Goal: Navigation & Orientation: Find specific page/section

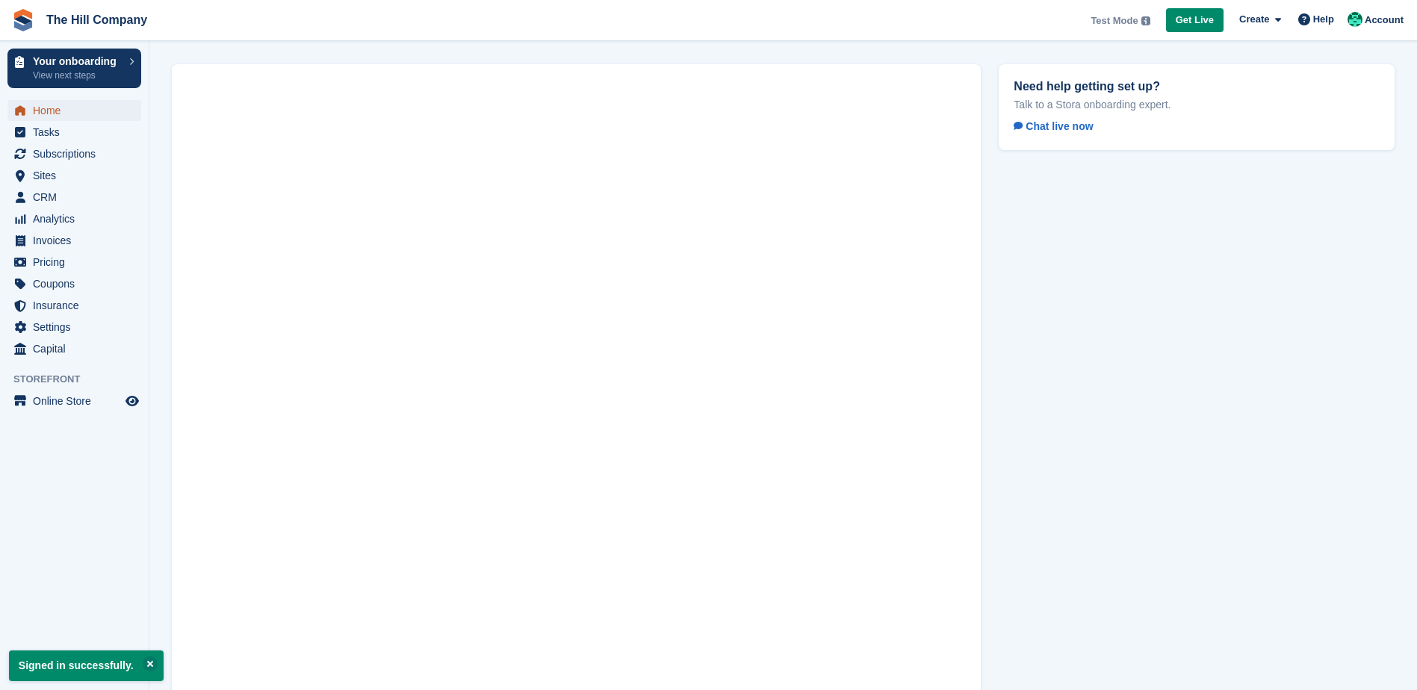
click at [23, 114] on icon "menu" at bounding box center [20, 110] width 10 height 10
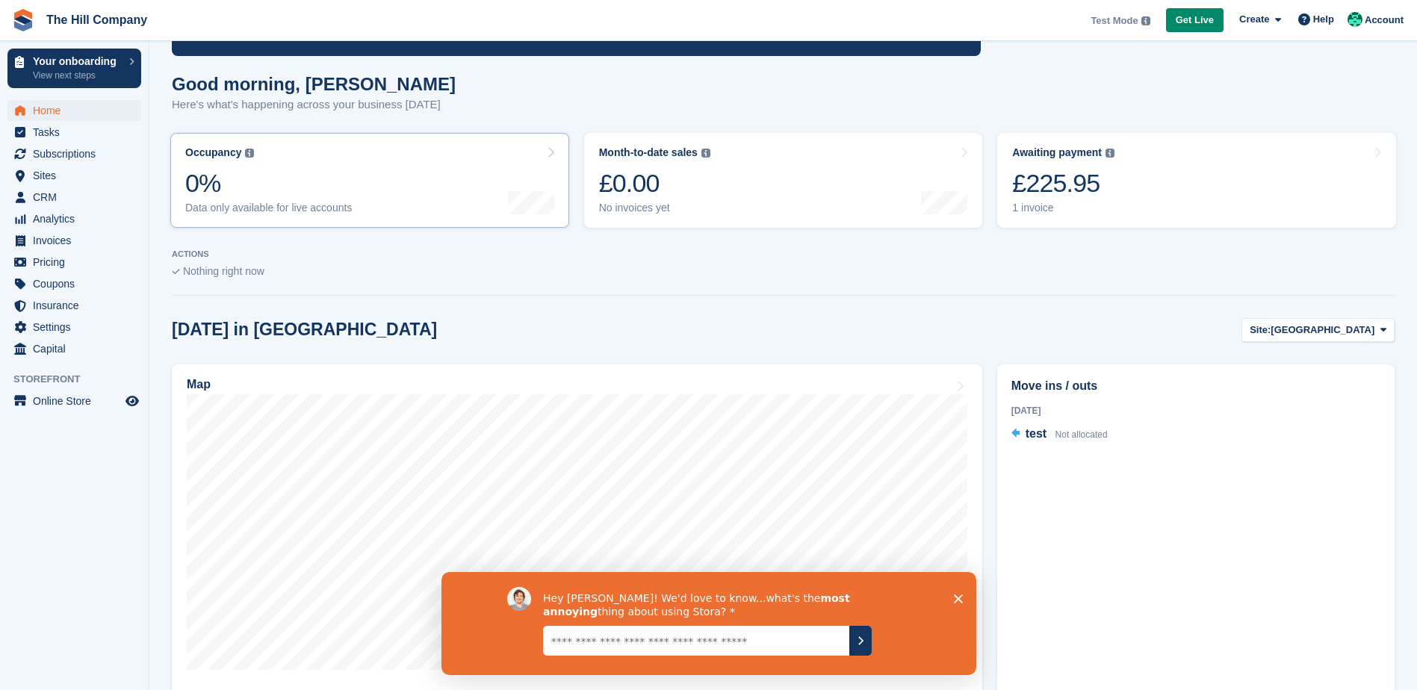
scroll to position [429, 0]
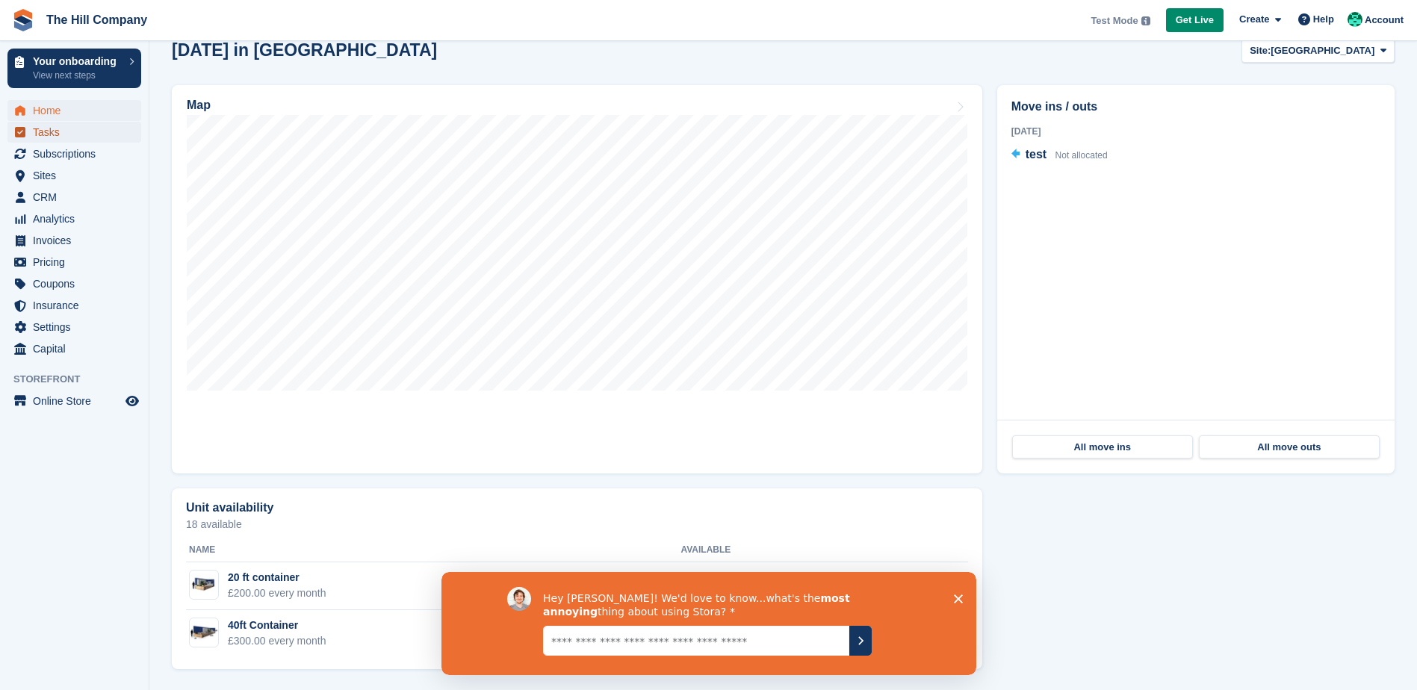
click at [40, 134] on span "Tasks" at bounding box center [78, 132] width 90 height 21
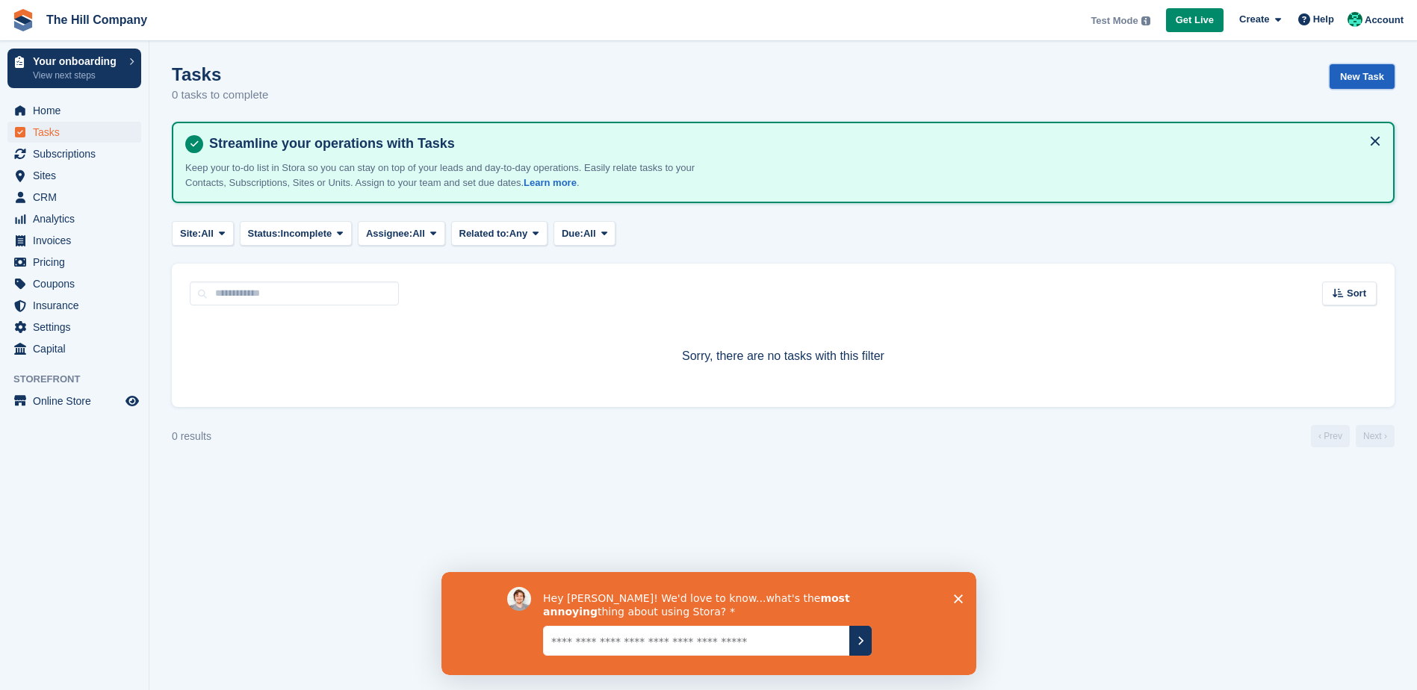
click at [1358, 77] on link "New Task" at bounding box center [1361, 76] width 65 height 25
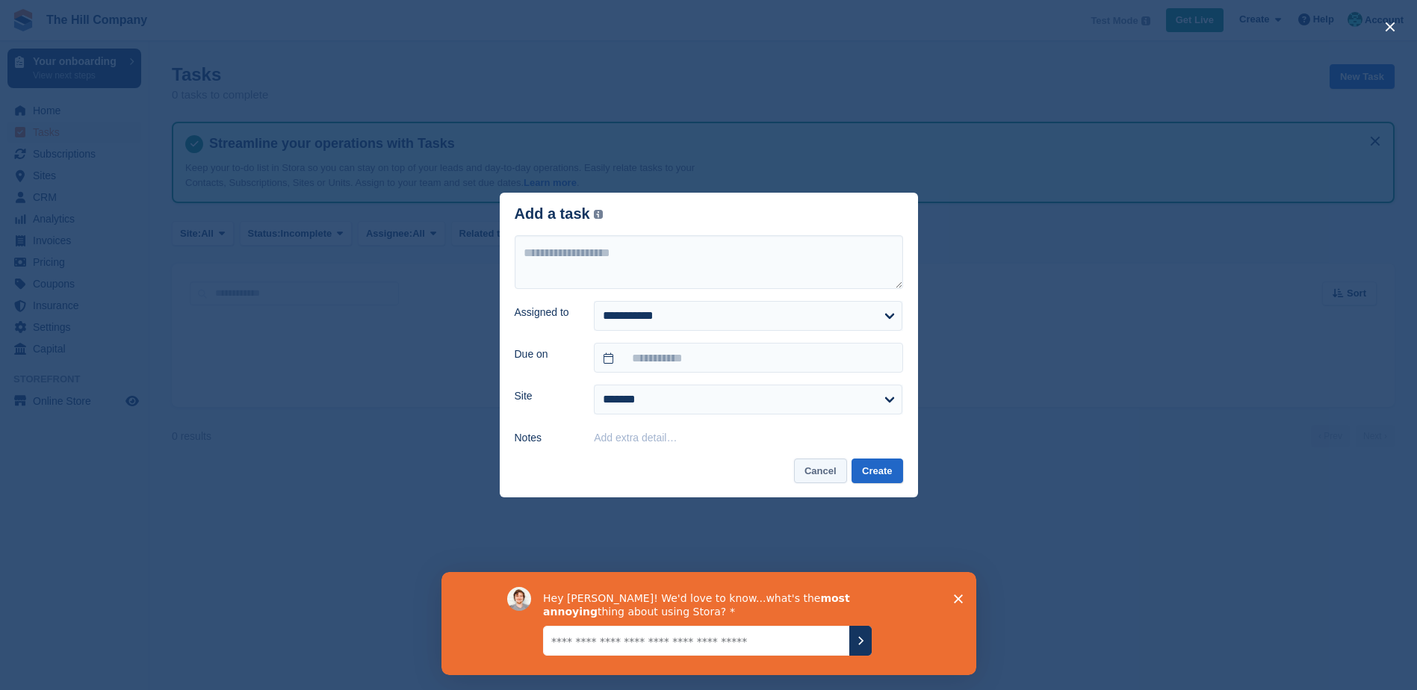
click at [812, 473] on button "Cancel" at bounding box center [820, 471] width 53 height 25
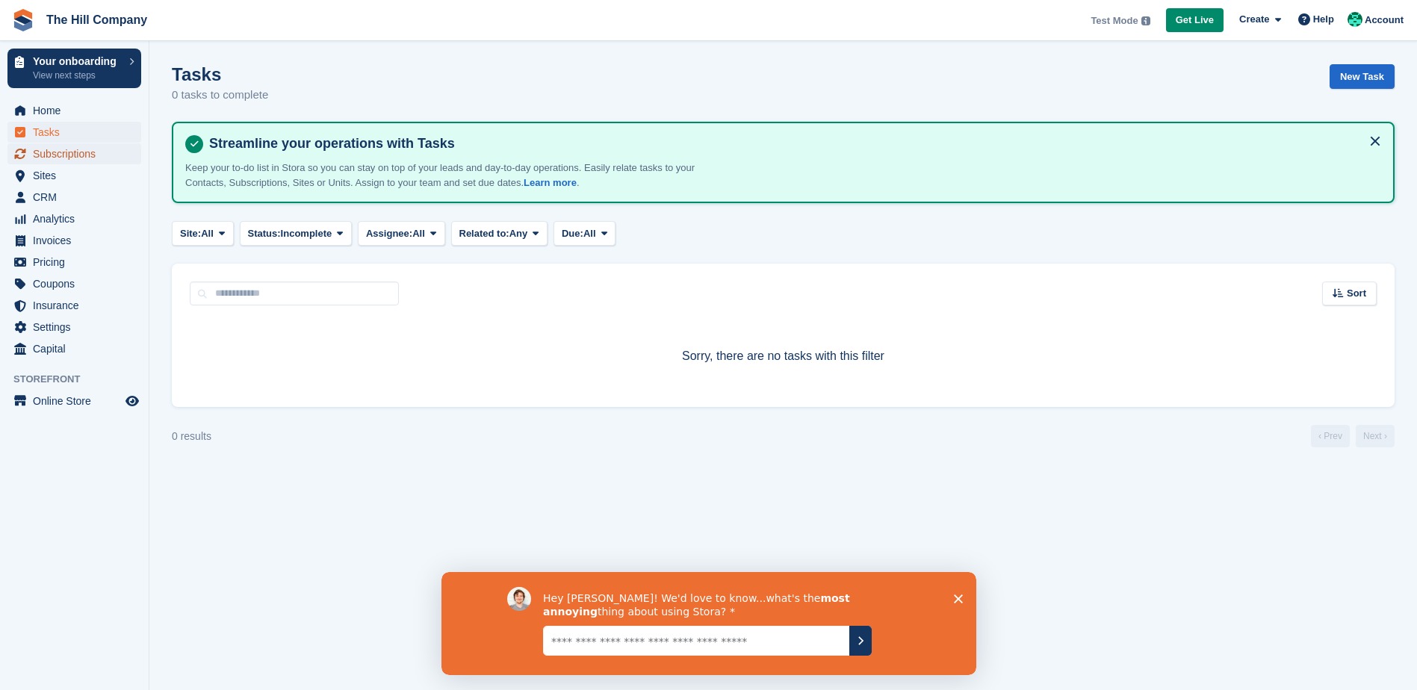
click at [77, 156] on span "Subscriptions" at bounding box center [78, 153] width 90 height 21
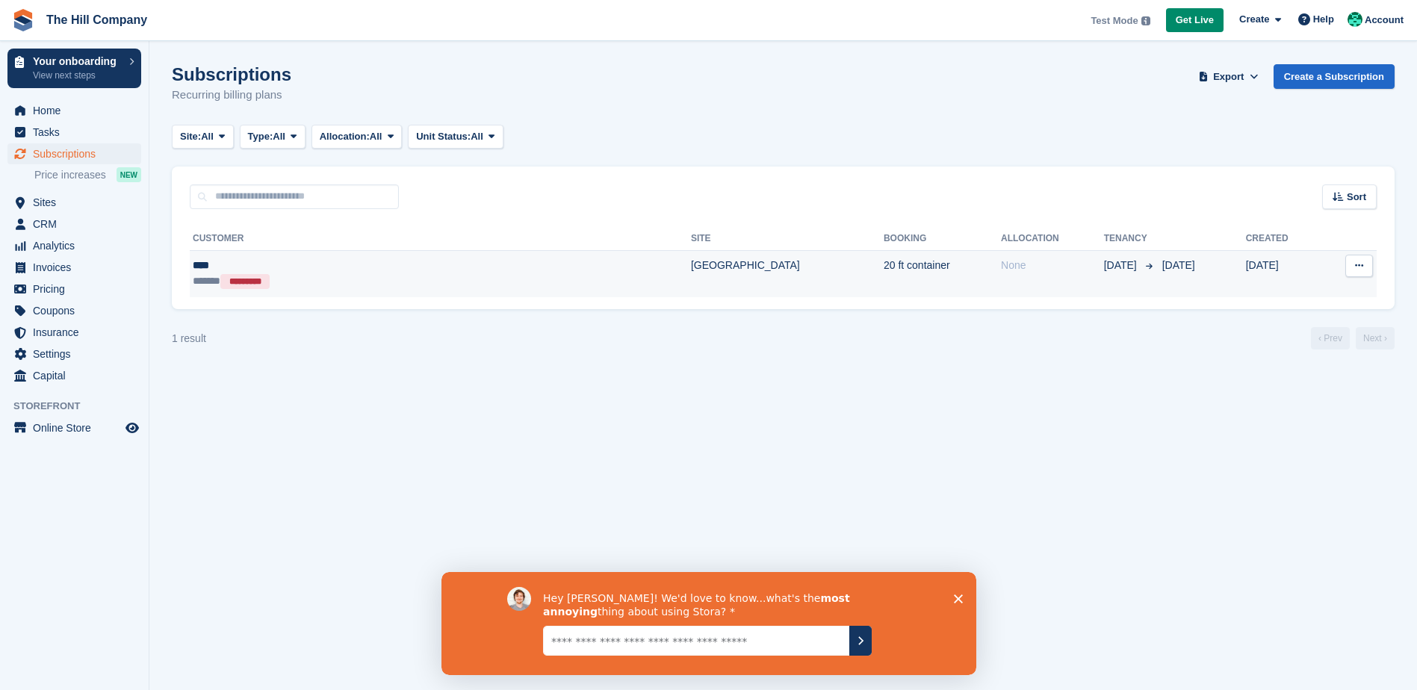
click at [1350, 270] on button at bounding box center [1359, 266] width 28 height 22
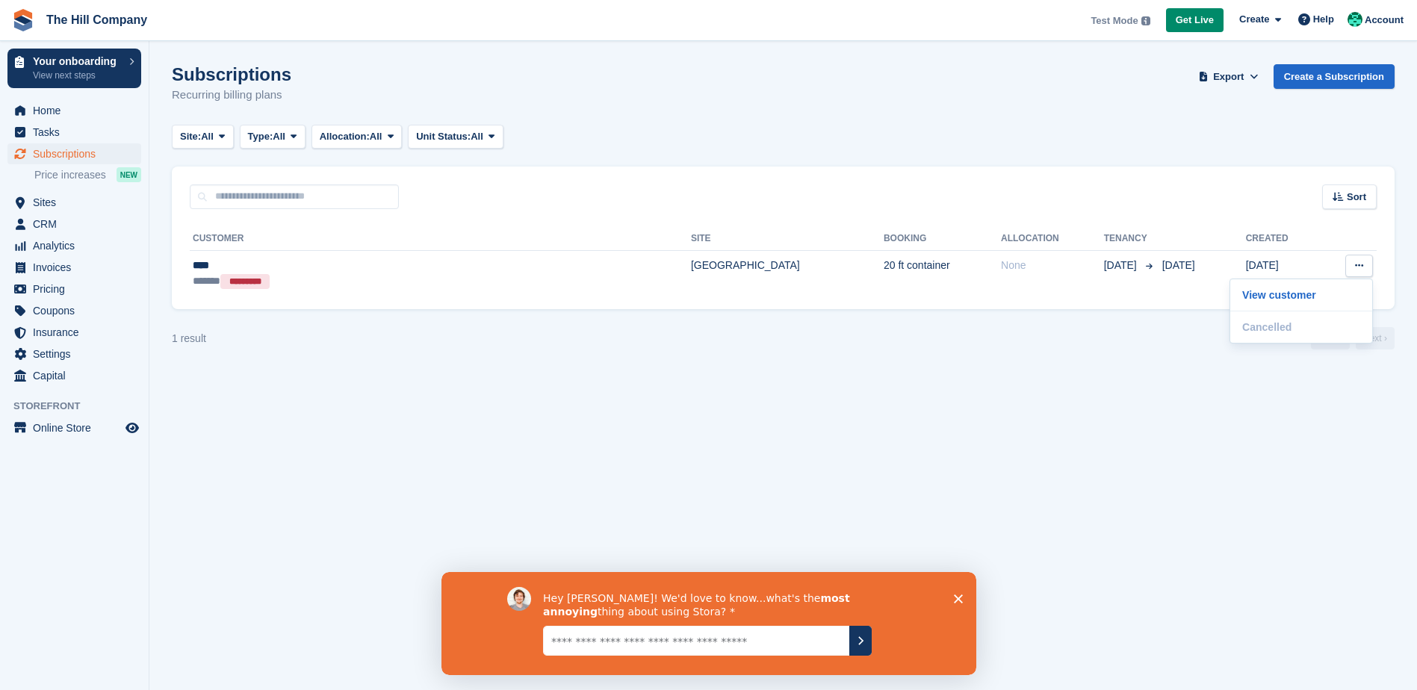
click at [1054, 347] on div "1 result ‹ Prev Next ›" at bounding box center [783, 338] width 1222 height 22
drag, startPoint x: 63, startPoint y: 202, endPoint x: 454, endPoint y: 382, distance: 429.7
click at [454, 382] on section "Subscriptions Recurring billing plans Export Export Subscriptions Export a CSV …" at bounding box center [782, 345] width 1267 height 690
click at [61, 173] on span "Price increases" at bounding box center [70, 175] width 72 height 14
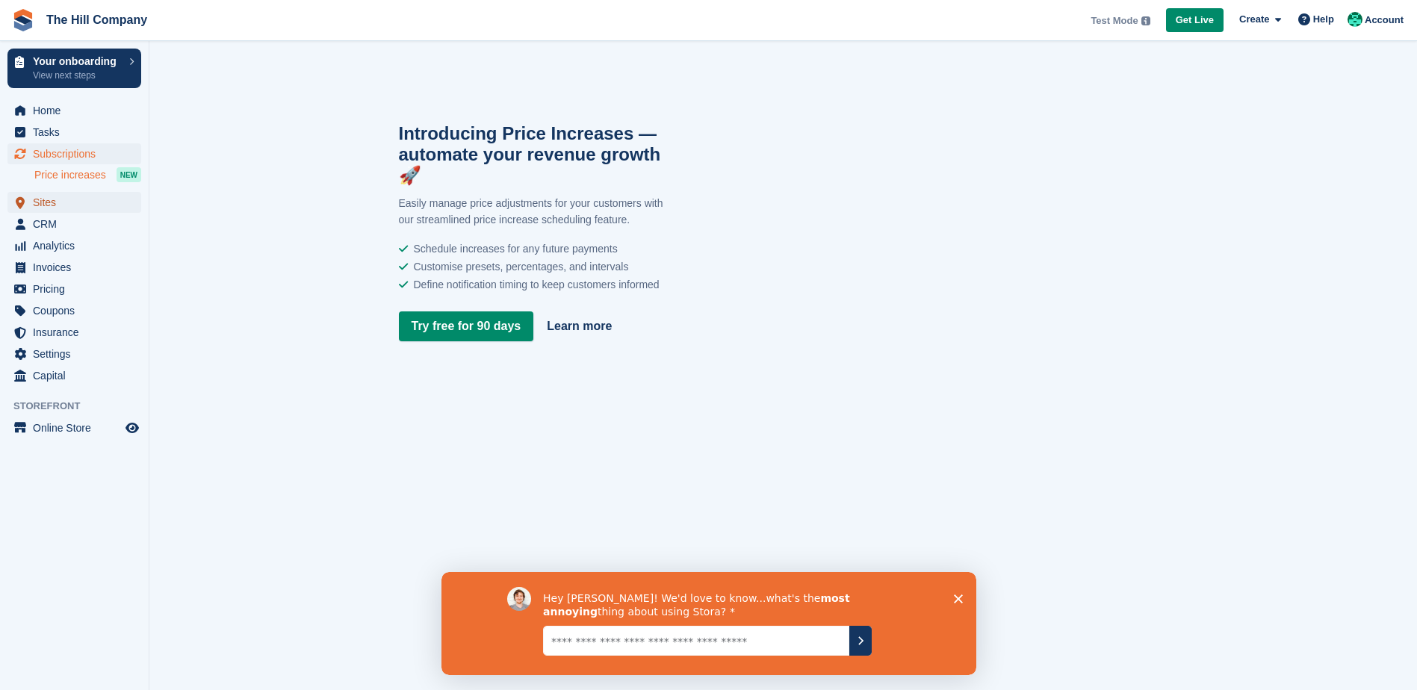
click at [59, 202] on span "Sites" at bounding box center [78, 202] width 90 height 21
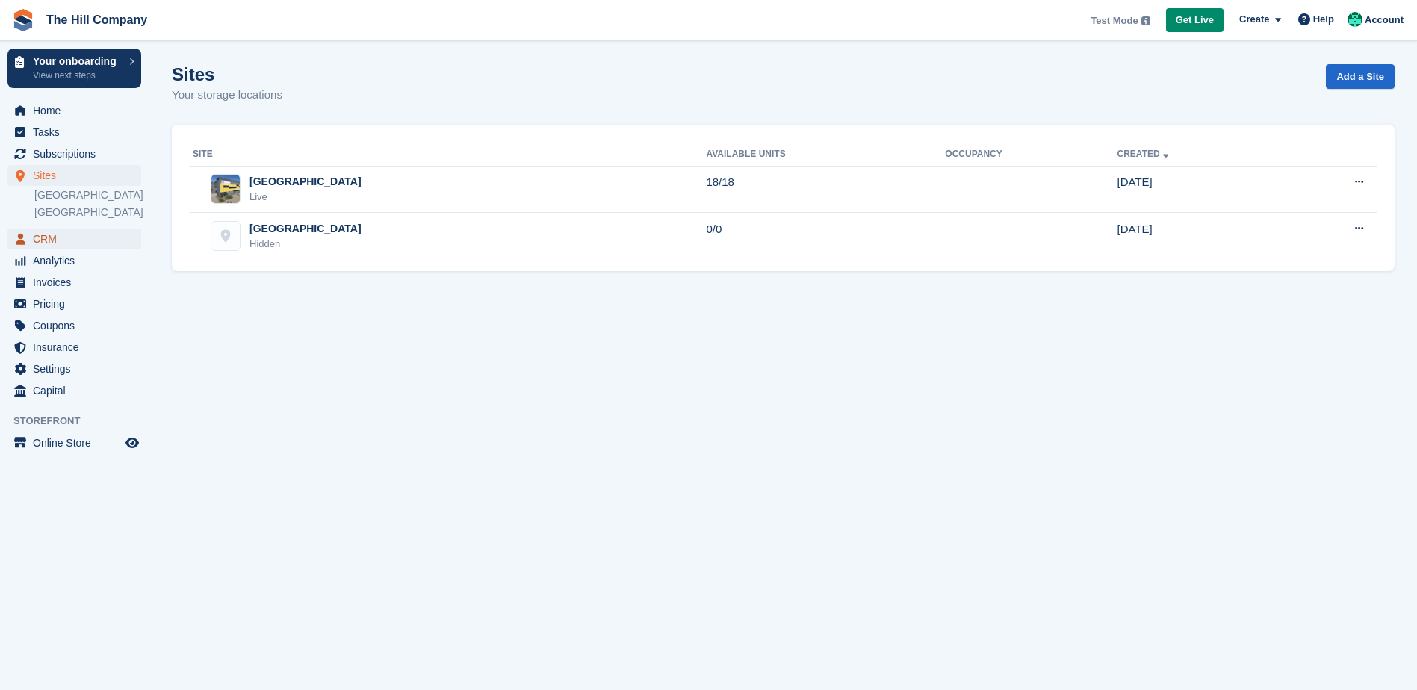
click at [63, 233] on span "CRM" at bounding box center [78, 239] width 90 height 21
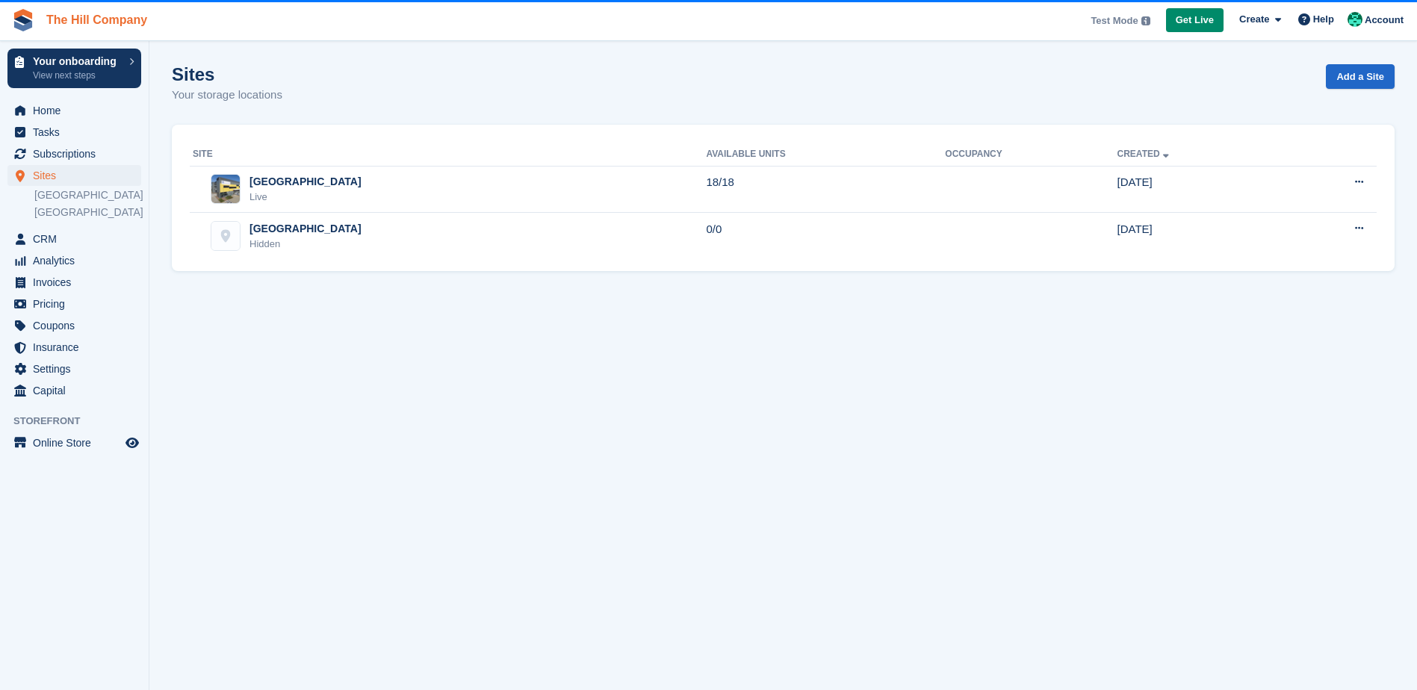
click at [75, 18] on link "The Hill Company" at bounding box center [96, 19] width 113 height 25
